Goal: Transaction & Acquisition: Purchase product/service

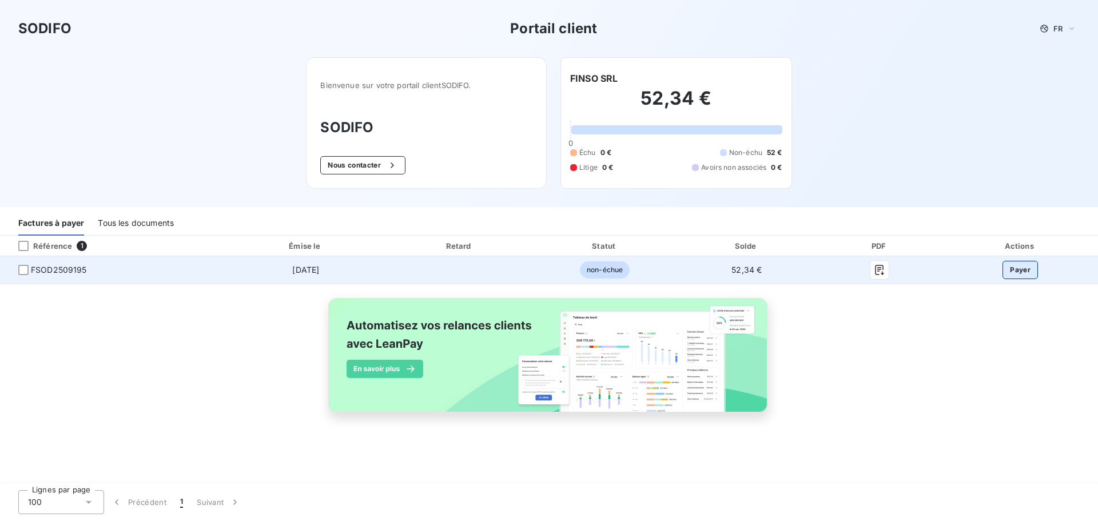
click at [1016, 271] on button "Payer" at bounding box center [1019, 270] width 35 height 18
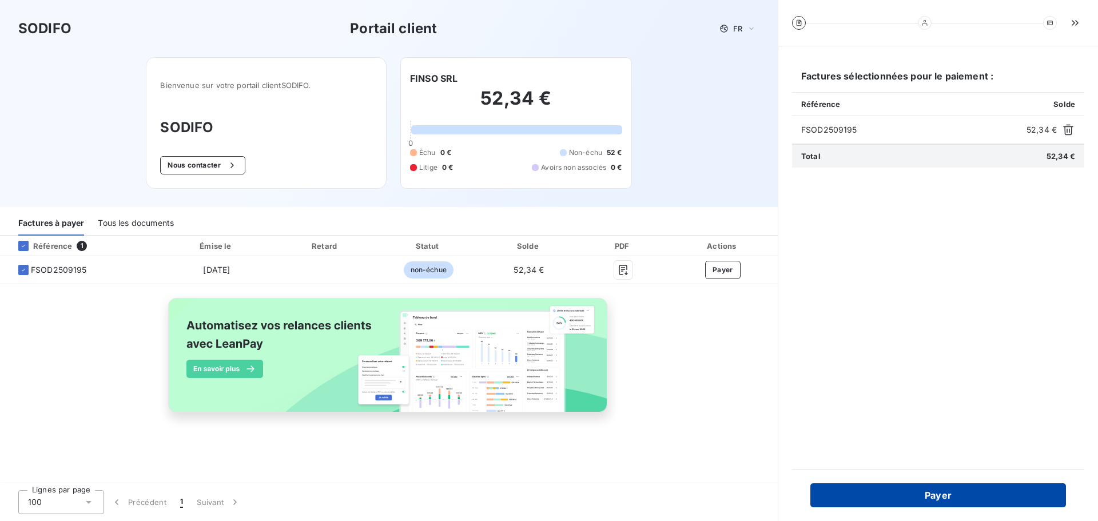
click at [943, 500] on button "Payer" at bounding box center [938, 495] width 256 height 24
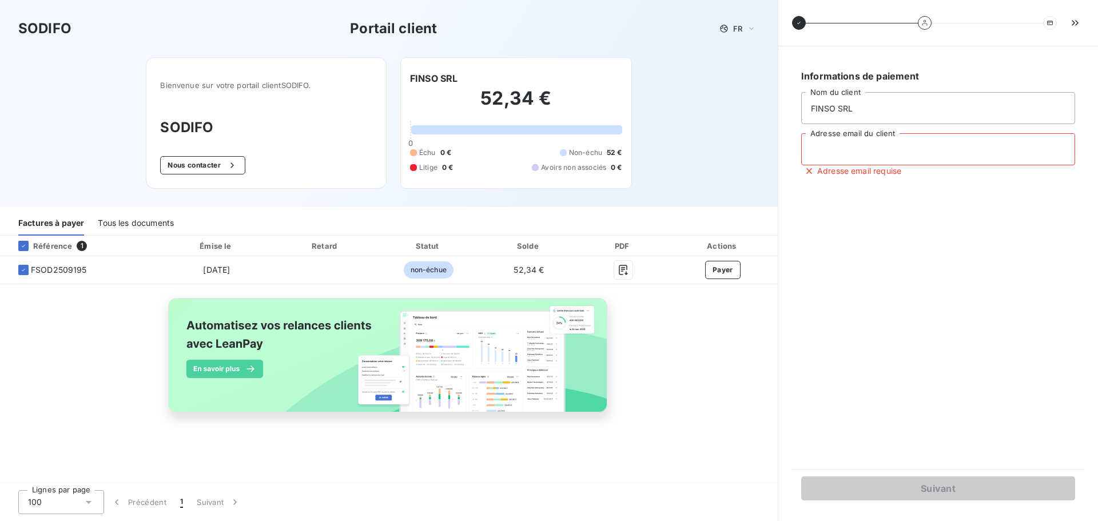
click at [879, 159] on input "Adresse email du client" at bounding box center [938, 149] width 274 height 32
type input "[PERSON_NAME][EMAIL_ADDRESS][DOMAIN_NAME]"
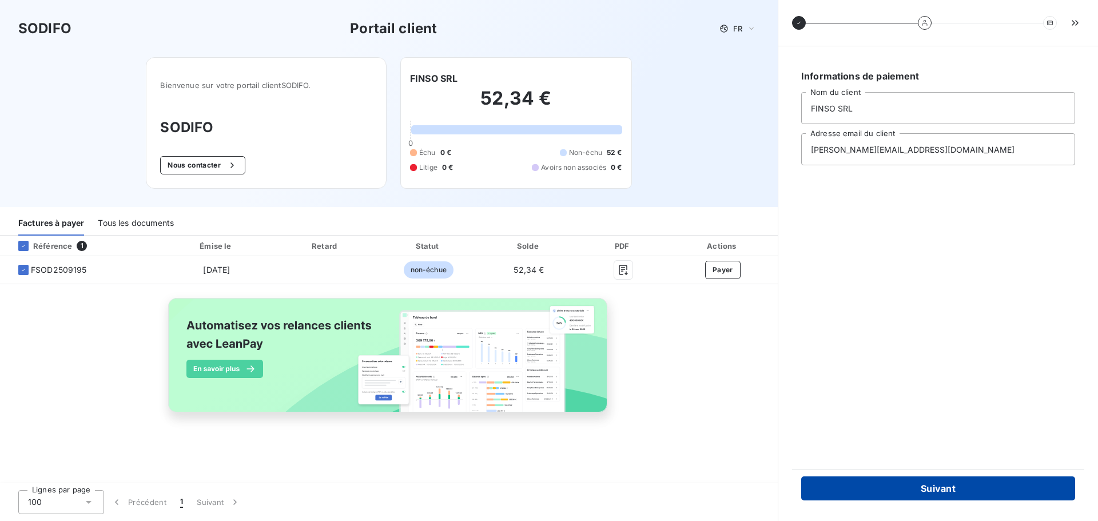
click at [920, 488] on button "Suivant" at bounding box center [938, 488] width 274 height 24
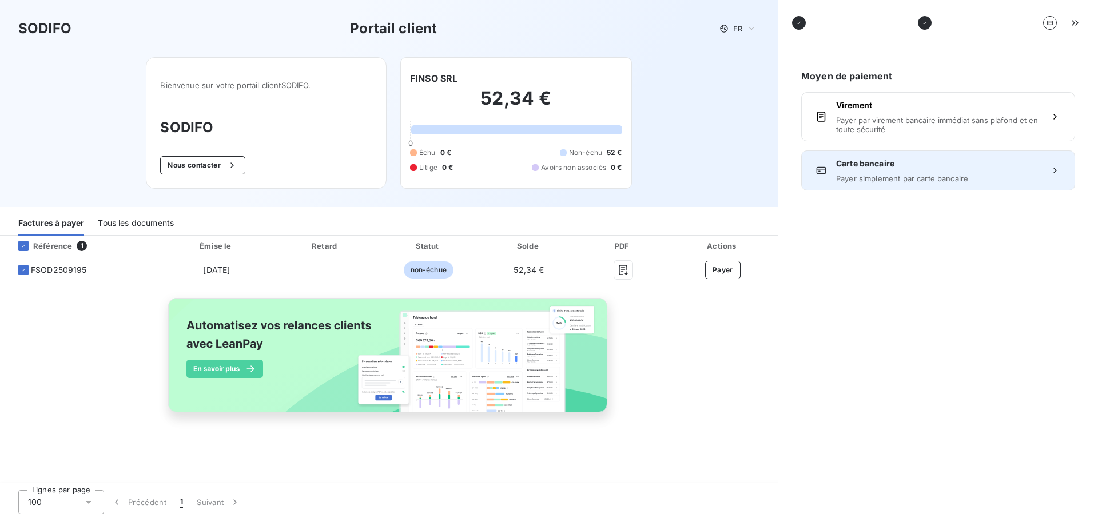
click at [884, 172] on div "Carte bancaire Payer simplement par carte bancaire" at bounding box center [938, 170] width 204 height 25
